Goal: Task Accomplishment & Management: Manage account settings

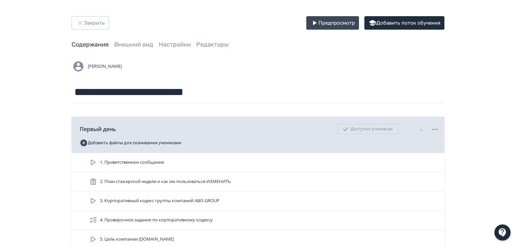
scroll to position [399, 0]
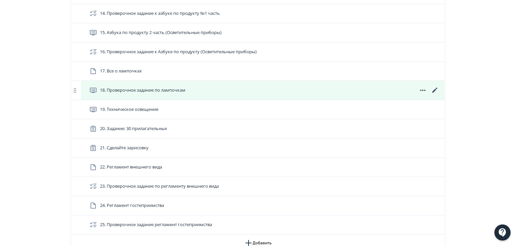
click at [433, 88] on icon at bounding box center [435, 90] width 8 height 8
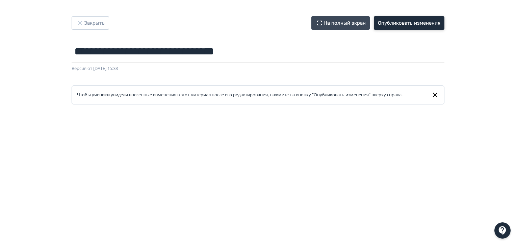
click at [405, 23] on button "Опубликовать изменения" at bounding box center [409, 23] width 71 height 14
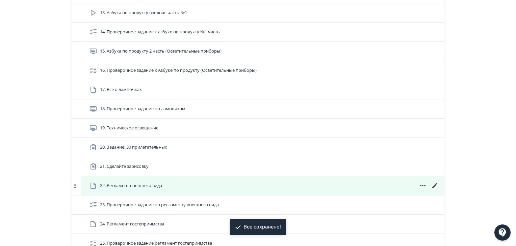
scroll to position [439, 0]
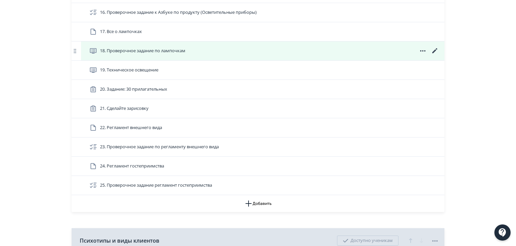
click at [435, 49] on icon at bounding box center [434, 50] width 5 height 5
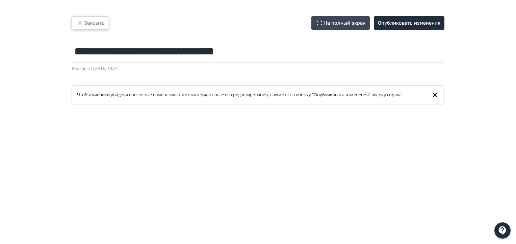
click at [95, 24] on button "Закрыть" at bounding box center [90, 23] width 37 height 14
